Goal: Information Seeking & Learning: Learn about a topic

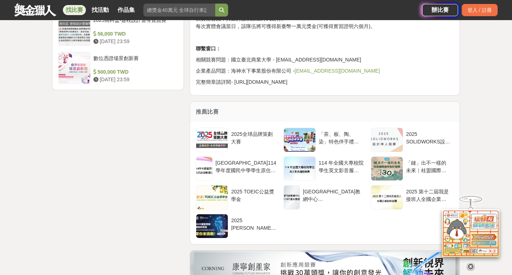
scroll to position [970, 0]
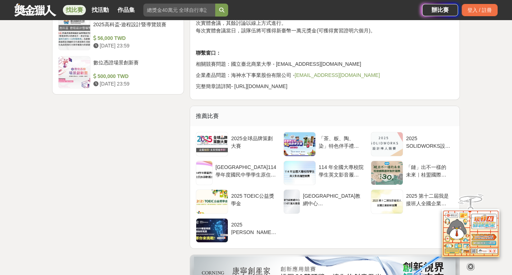
drag, startPoint x: 235, startPoint y: 94, endPoint x: 459, endPoint y: 93, distance: 223.4
copy p "[URL][DOMAIN_NAME]"
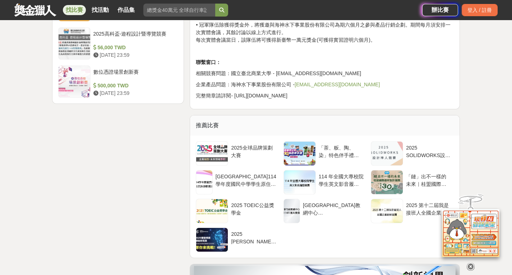
scroll to position [817, 0]
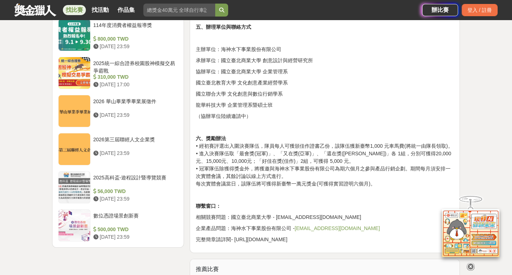
click at [360, 145] on p "六、獎勵辦法 • 經初賽評選出入圍決賽隊伍，隊員每人可獲頒佳作證書乙份，該隊伍獲新臺幣1,000 元車馬費(將統一由隊⾧領取)。 • 進入決賽隊伍取「最會獎(…" at bounding box center [325, 161] width 258 height 53
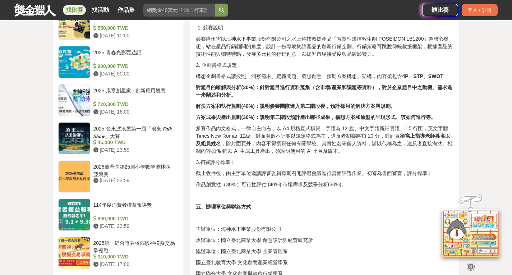
scroll to position [889, 0]
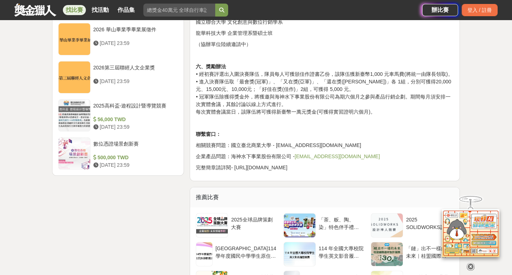
click at [324, 159] on link "[EMAIL_ADDRESS][DOMAIN_NAME]" at bounding box center [337, 156] width 85 height 6
drag, startPoint x: 275, startPoint y: 152, endPoint x: 343, endPoint y: 149, distance: 67.6
click at [343, 149] on p "相關競賽問題：國立臺北商業大學 - [EMAIL_ADDRESS][DOMAIN_NAME]" at bounding box center [325, 146] width 258 height 8
copy p "[EMAIL_ADDRESS][DOMAIN_NAME]"
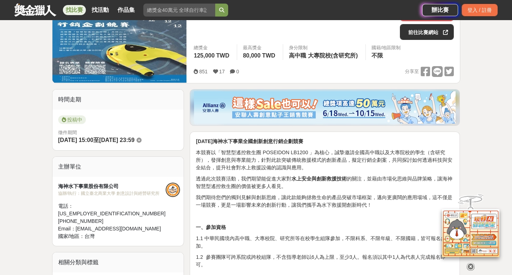
scroll to position [0, 0]
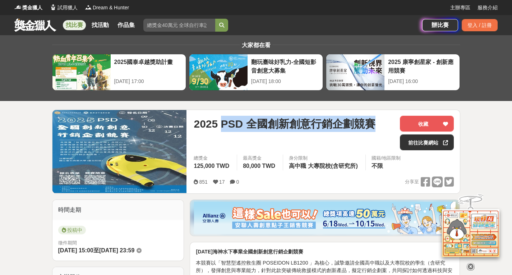
drag, startPoint x: 229, startPoint y: 124, endPoint x: 375, endPoint y: 124, distance: 146.5
click at [375, 124] on div "2025 PSD 全國創新創意行銷企劃競賽" at bounding box center [294, 124] width 200 height 16
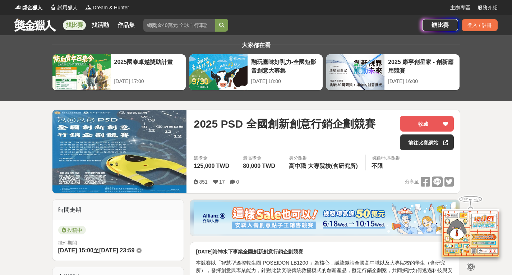
click at [194, 120] on span "2025 PSD 全國創新創意行銷企劃競賽" at bounding box center [284, 124] width 181 height 16
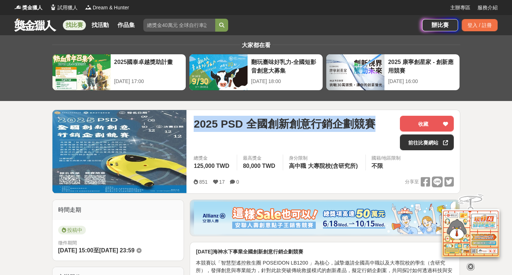
drag, startPoint x: 193, startPoint y: 124, endPoint x: 383, endPoint y: 121, distance: 189.3
click at [383, 121] on div "2025 PSD 全國創新創意行銷企劃競賽 收藏 前往比賽網站 總獎金 125,000 TWD 最高獎金 80,000 TWD 身分限制 高中職 大專院校(含…" at bounding box center [324, 151] width 272 height 83
copy span "2025 PSD 全國創新創意行銷企劃競賽"
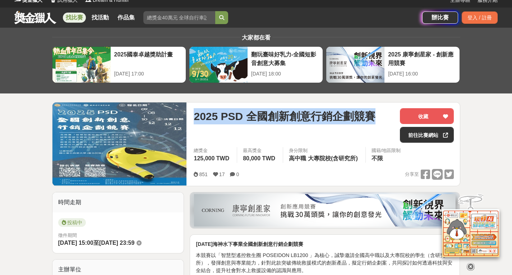
scroll to position [215, 0]
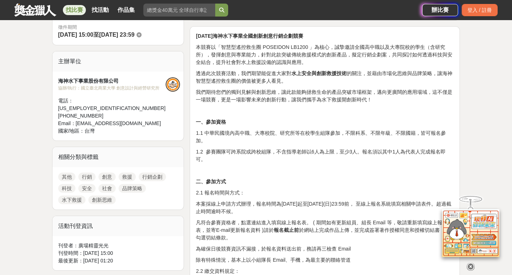
click at [293, 124] on p "一、參加資格" at bounding box center [325, 122] width 258 height 8
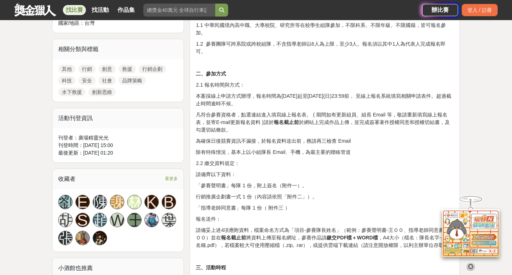
scroll to position [431, 0]
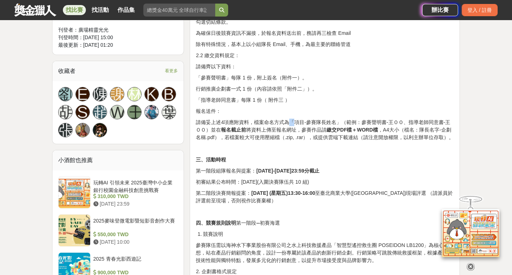
click at [293, 123] on p "請備妥上述4項應附資料，檔案命名方式為「項目-參賽隊長姓名」（範例：參賽聲明書-王ＯＯ、指導老師同意書-王ＯＯ）並在 報名截止前 將資料上傳至報名網址，參賽作…" at bounding box center [325, 130] width 258 height 23
copy p "「"
drag, startPoint x: 337, startPoint y: 121, endPoint x: 340, endPoint y: 121, distance: 4.0
click at [340, 121] on p "請備妥上述4項應附資料，檔案命名方式為「項目-參賽隊長姓名」（範例：參賽聲明書-王ＯＯ、指導老師同意書-王ＯＯ）並在 報名截止前 將資料上傳至報名網址，參賽作…" at bounding box center [325, 130] width 258 height 23
copy p "」"
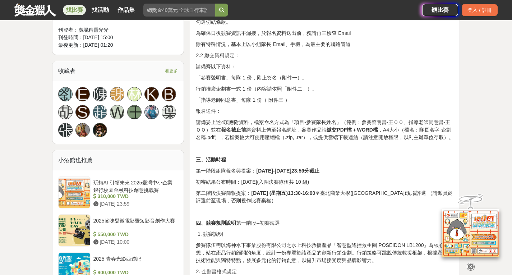
click at [293, 179] on p "初審結果公布時間：[DATE](入圍決賽隊伍共 10 組)" at bounding box center [325, 182] width 258 height 8
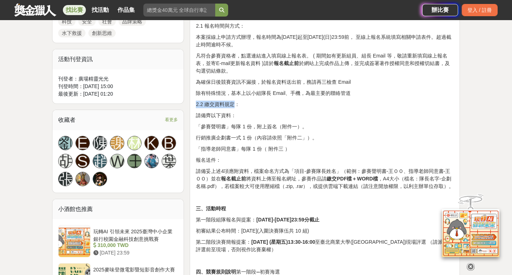
drag, startPoint x: 193, startPoint y: 102, endPoint x: 235, endPoint y: 105, distance: 42.2
click at [235, 105] on div "[DATE]海神水下事業全國創新創意行銷企劃競賽 本競賽以「智慧型遙控救生圈 POSEIDON LB1200 」為核心，誠摯邀請全國高中職以及大專院校的學生（…" at bounding box center [325, 274] width 270 height 828
copy p "2.2 繳交資料規定"
click at [319, 152] on div "[DATE]海神水下事業全國創新創意行銷企劃競賽 本競賽以「智慧型遙控救生圈 POSEIDON LB1200 」為核心，誠摯邀請全國高中職以及大專院校的學生（…" at bounding box center [325, 272] width 258 height 812
click at [285, 124] on p "「參賽聲明書」每隊 1 份，附上簽名（附件一）。" at bounding box center [325, 127] width 258 height 8
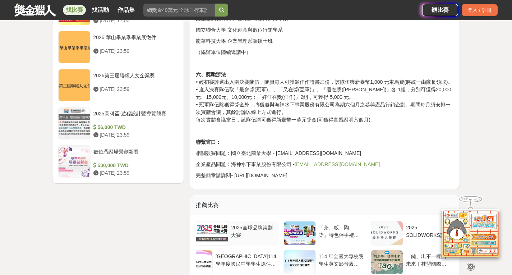
scroll to position [924, 0]
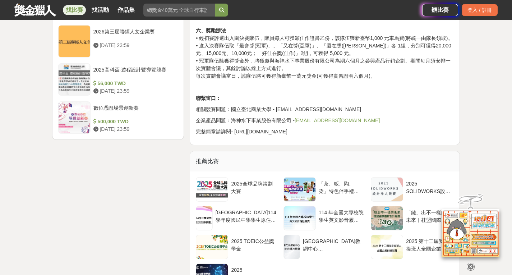
drag, startPoint x: 198, startPoint y: 139, endPoint x: 489, endPoint y: 139, distance: 290.9
drag, startPoint x: 203, startPoint y: 139, endPoint x: 491, endPoint y: 134, distance: 287.4
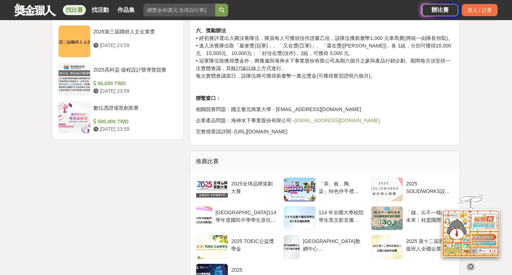
copy p "完整簡章請詳閱- [URL][DOMAIN_NAME]"
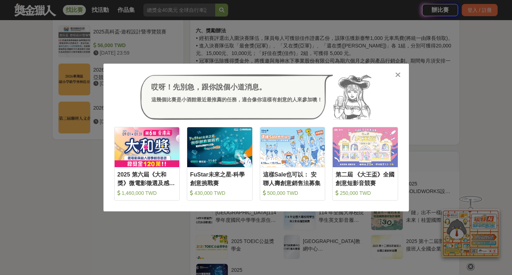
click at [395, 71] on div at bounding box center [397, 74] width 7 height 7
